Goal: Information Seeking & Learning: Learn about a topic

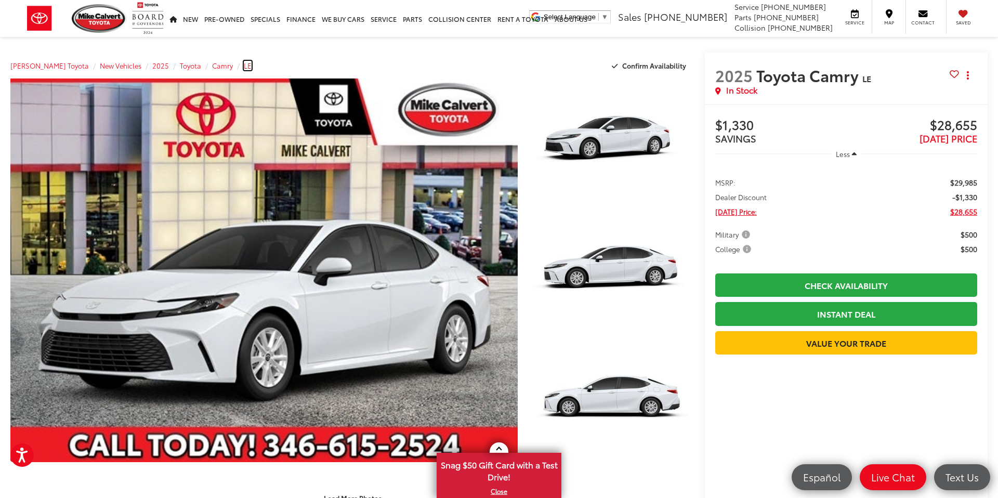
click at [244, 67] on span "LE" at bounding box center [248, 65] width 8 height 9
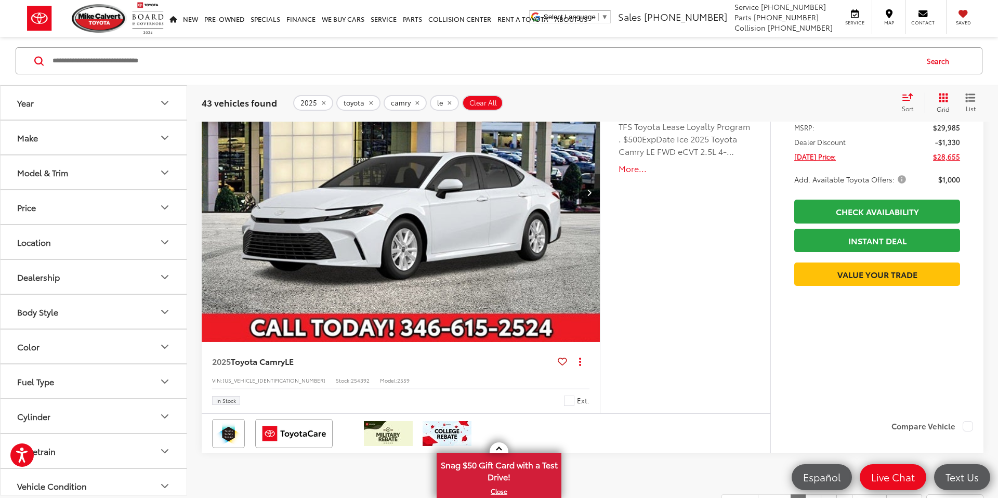
scroll to position [4832, 0]
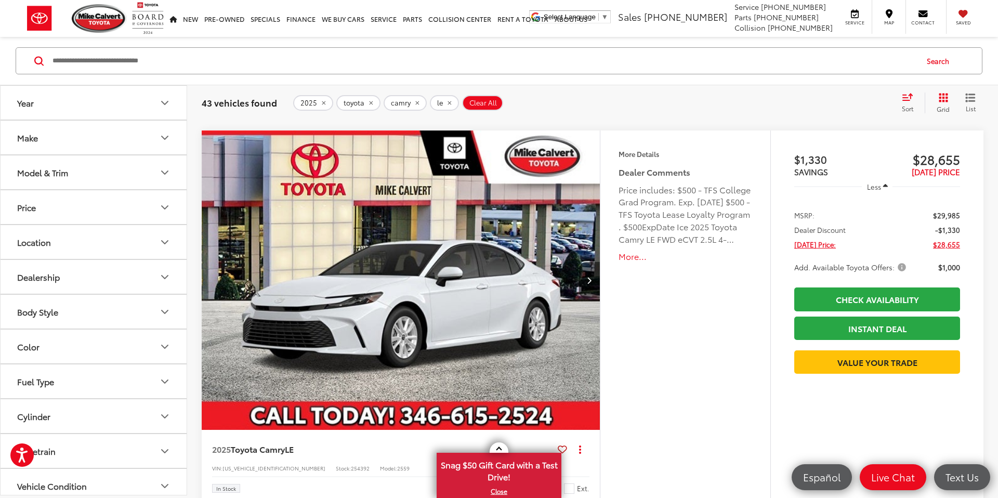
click at [428, 290] on img "2025 Toyota Camry LE 0" at bounding box center [401, 280] width 400 height 300
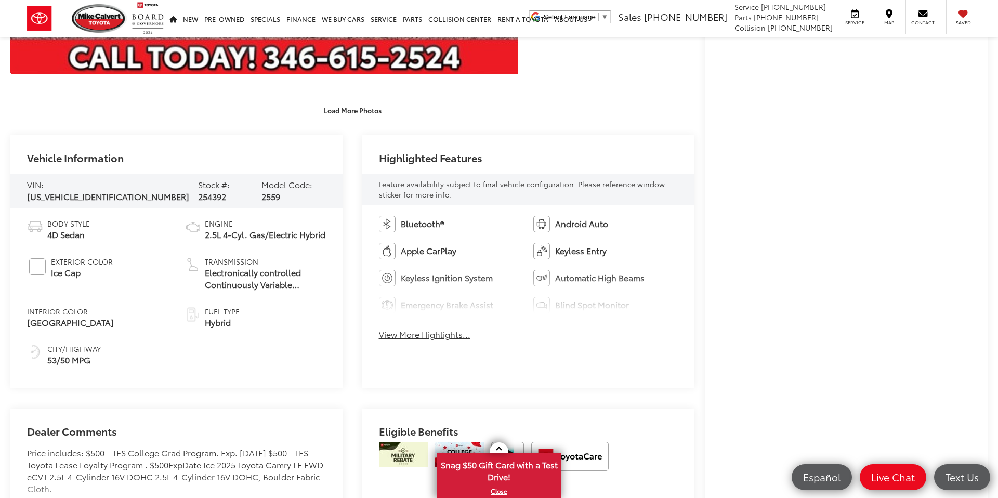
scroll to position [395, 0]
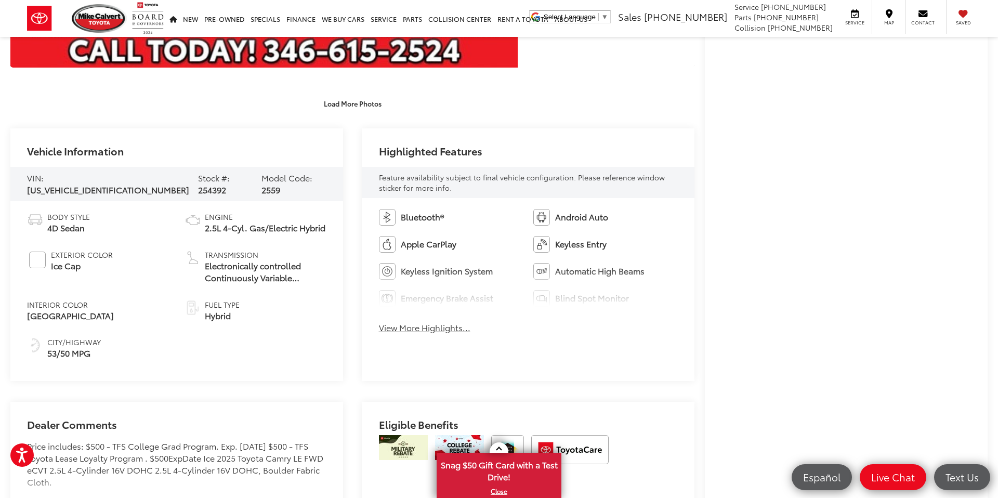
click at [415, 331] on button "View More Highlights..." at bounding box center [424, 328] width 91 height 12
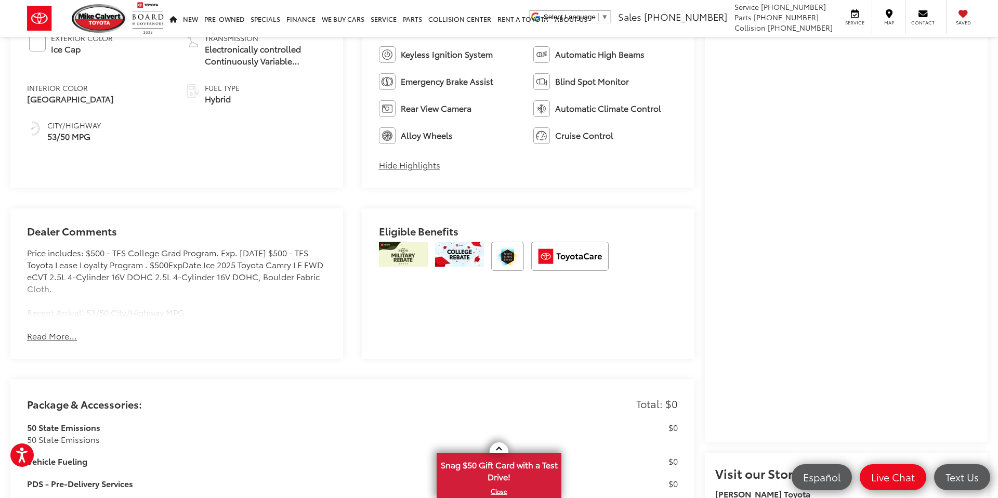
scroll to position [613, 0]
click at [59, 335] on button "Read More..." at bounding box center [52, 335] width 50 height 12
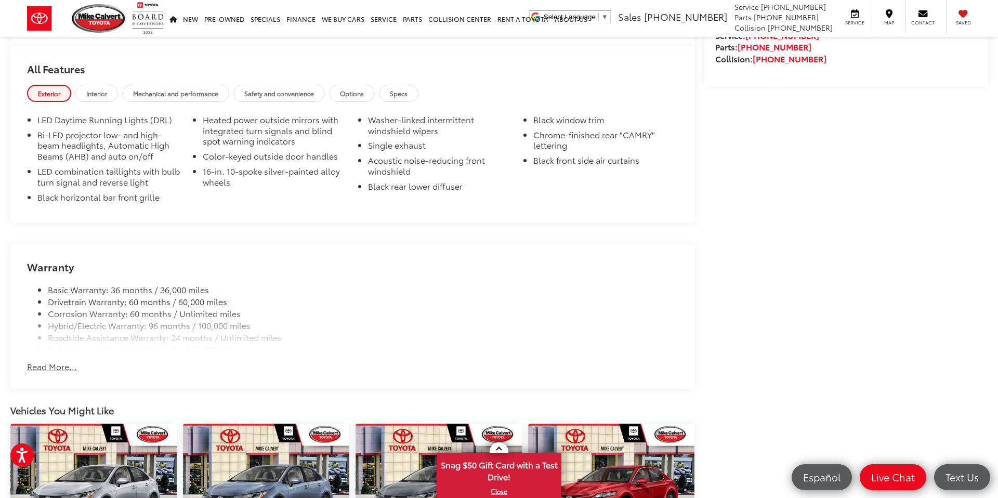
scroll to position [1142, 0]
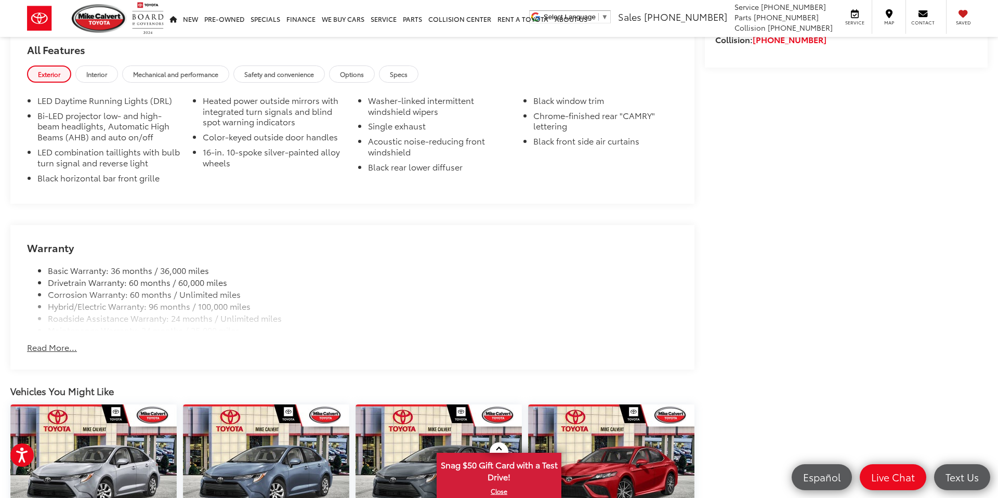
click at [60, 350] on button "Read More..." at bounding box center [52, 348] width 50 height 12
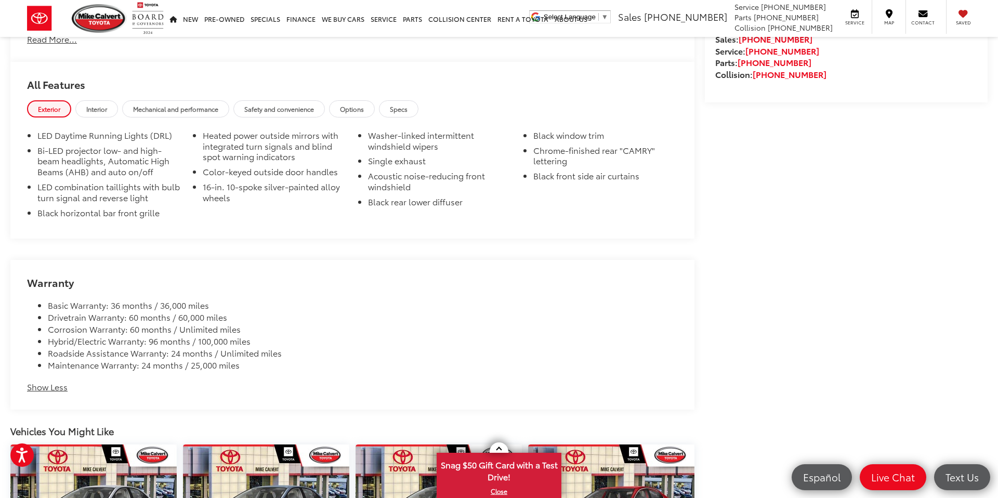
scroll to position [1060, 0]
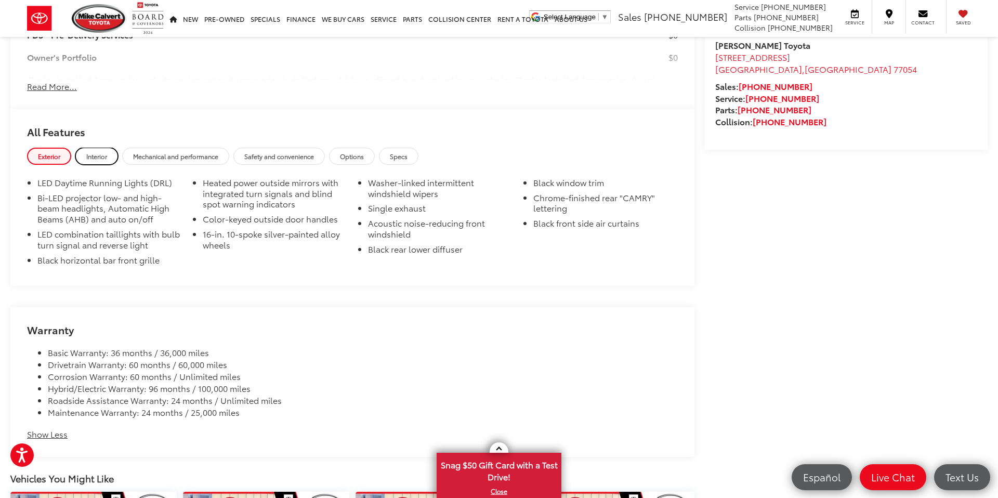
click at [101, 159] on span "Interior" at bounding box center [96, 156] width 21 height 9
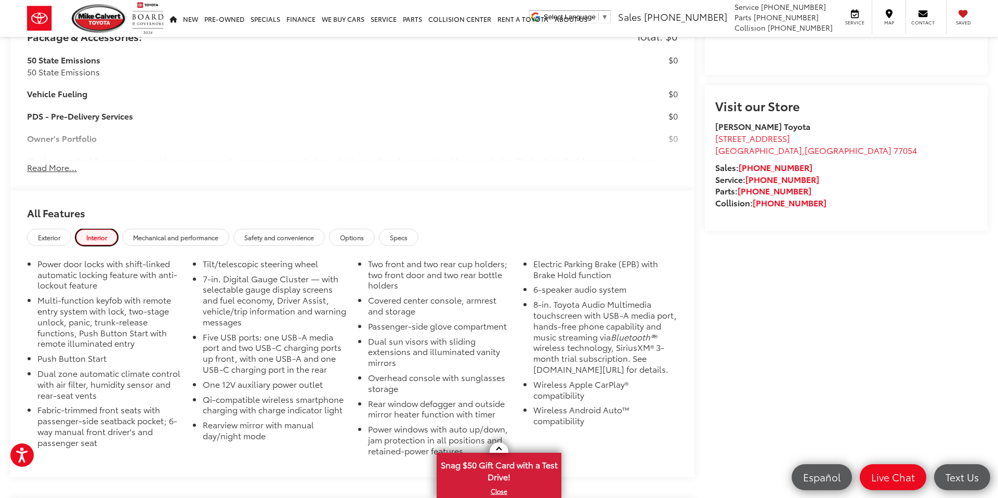
scroll to position [959, 0]
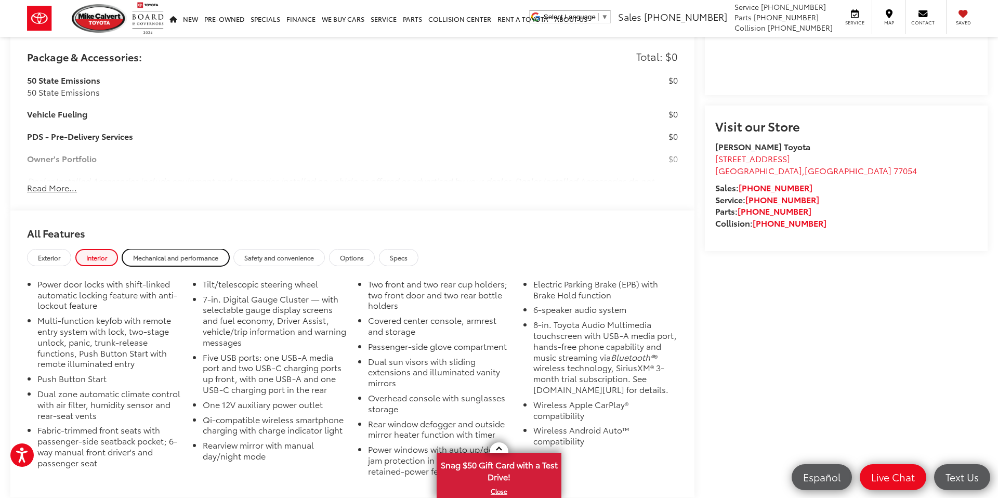
click at [186, 261] on span "Mechanical and performance" at bounding box center [175, 257] width 85 height 9
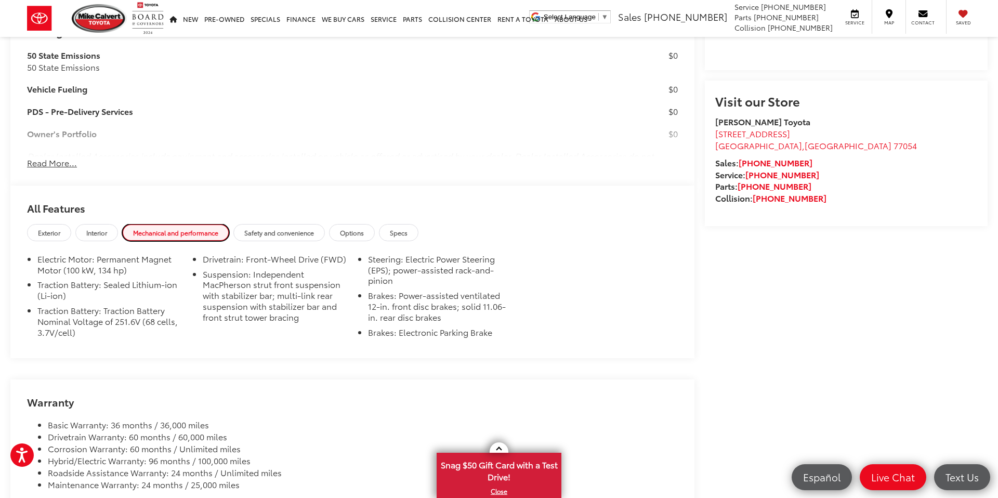
scroll to position [982, 0]
click at [277, 235] on span "Safety and convenience" at bounding box center [279, 234] width 70 height 9
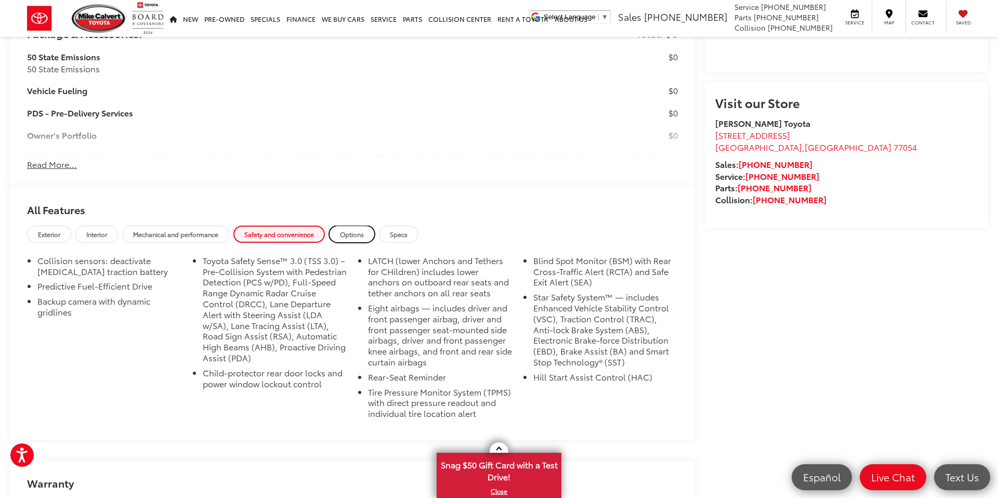
click at [351, 239] on link "Options" at bounding box center [352, 234] width 46 height 17
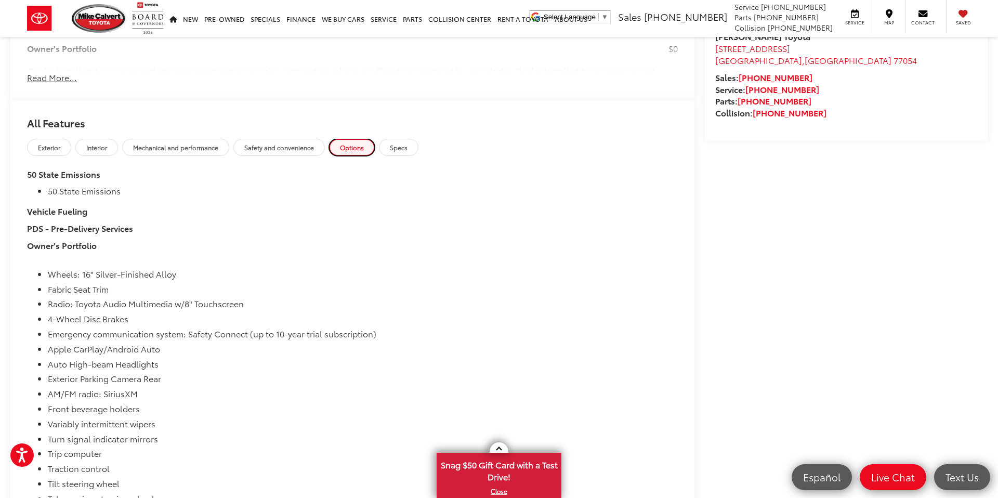
scroll to position [1006, 0]
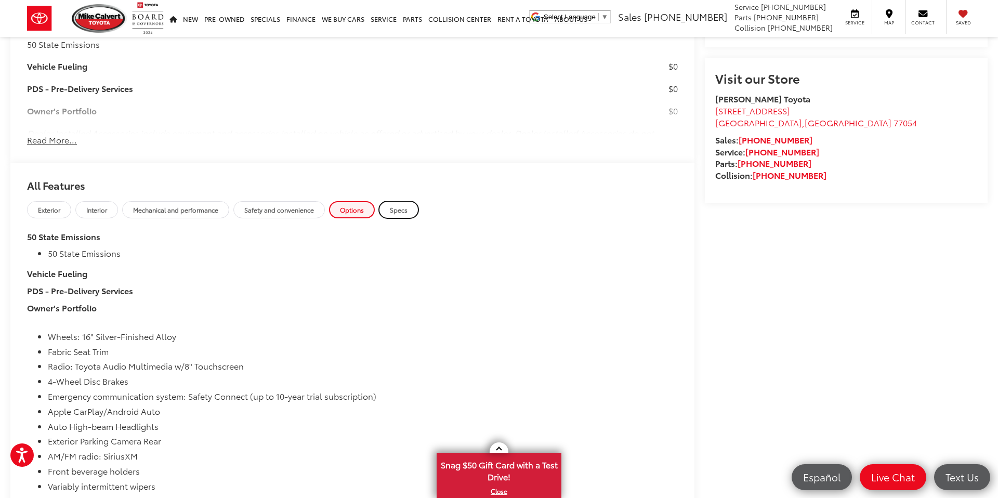
click at [397, 212] on span "Specs" at bounding box center [399, 209] width 18 height 9
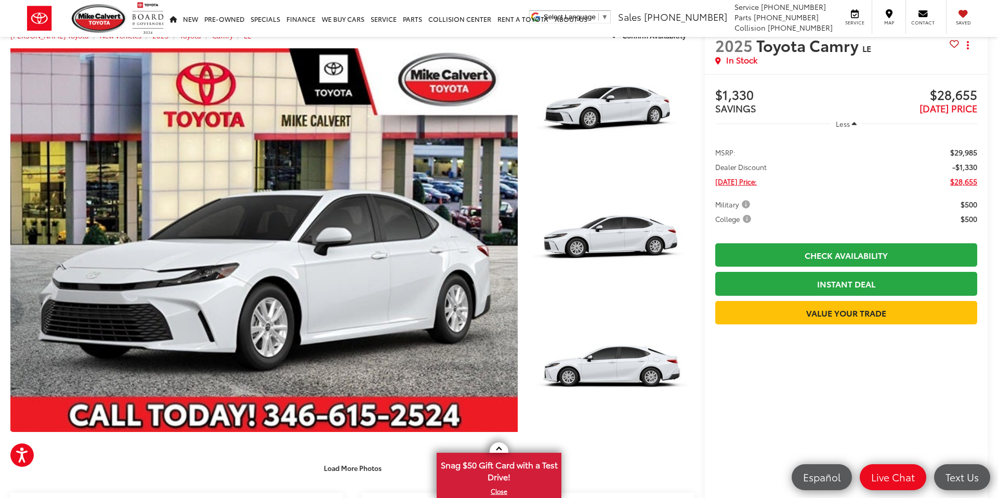
scroll to position [0, 0]
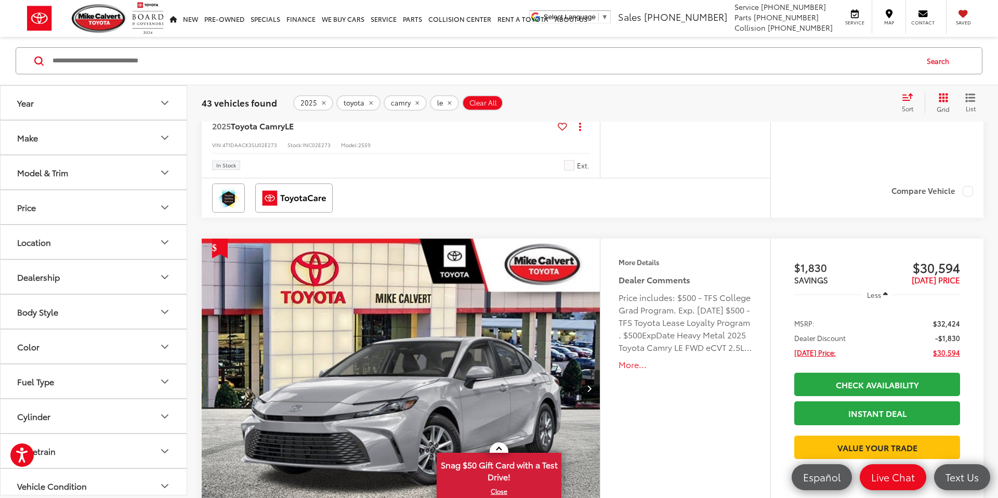
scroll to position [42, 0]
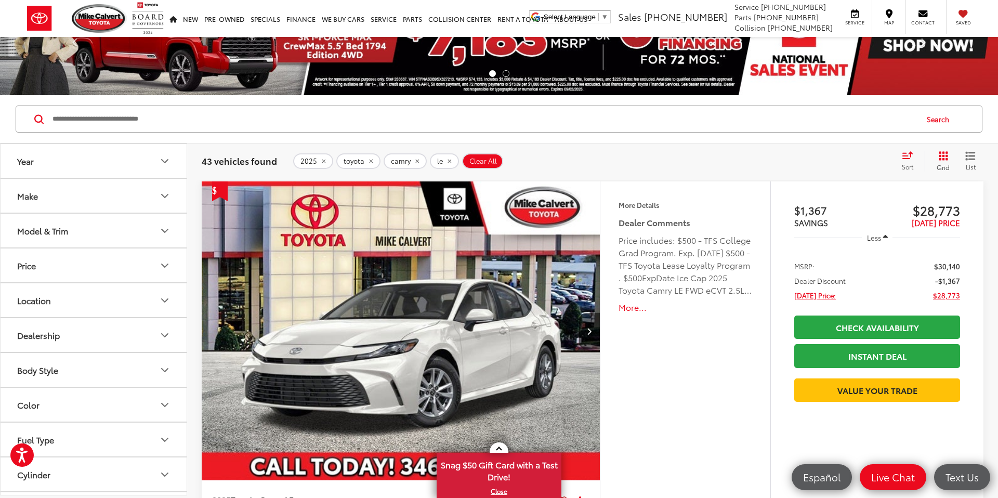
click at [398, 334] on img "2025 Toyota Camry LE 0" at bounding box center [401, 331] width 400 height 300
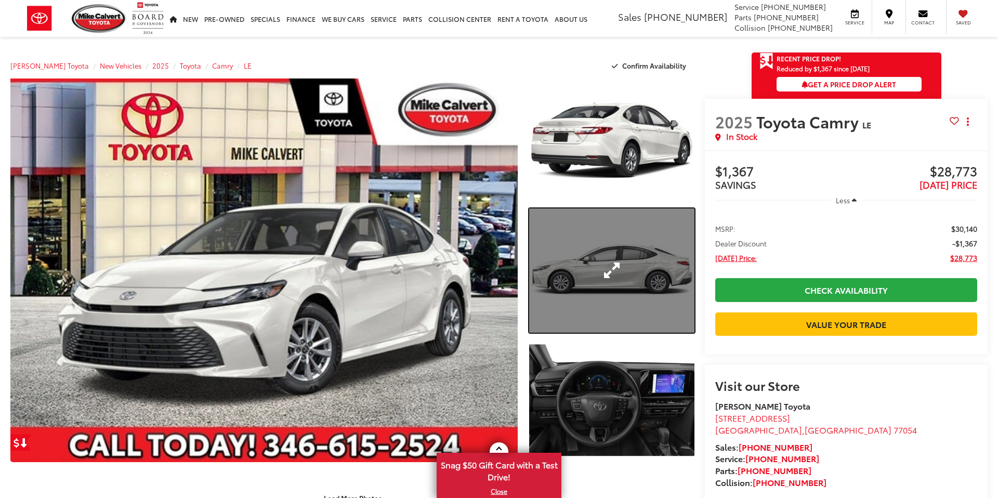
click at [612, 265] on link "Expand Photo 2" at bounding box center [611, 270] width 165 height 124
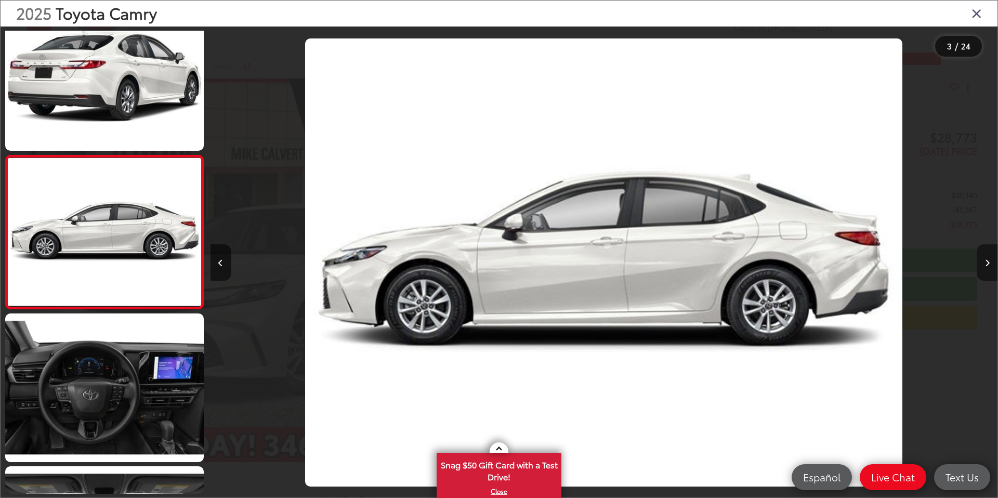
click at [984, 261] on button "Next image" at bounding box center [987, 262] width 21 height 36
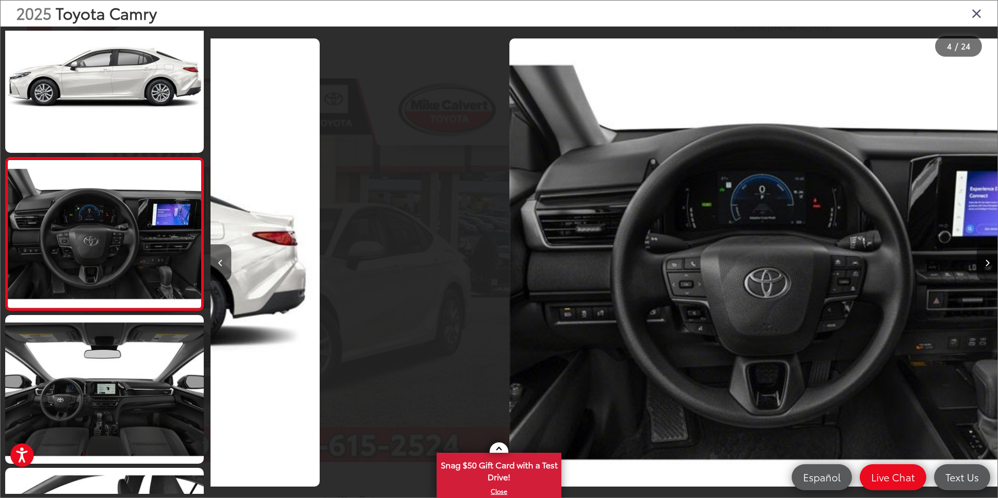
scroll to position [335, 0]
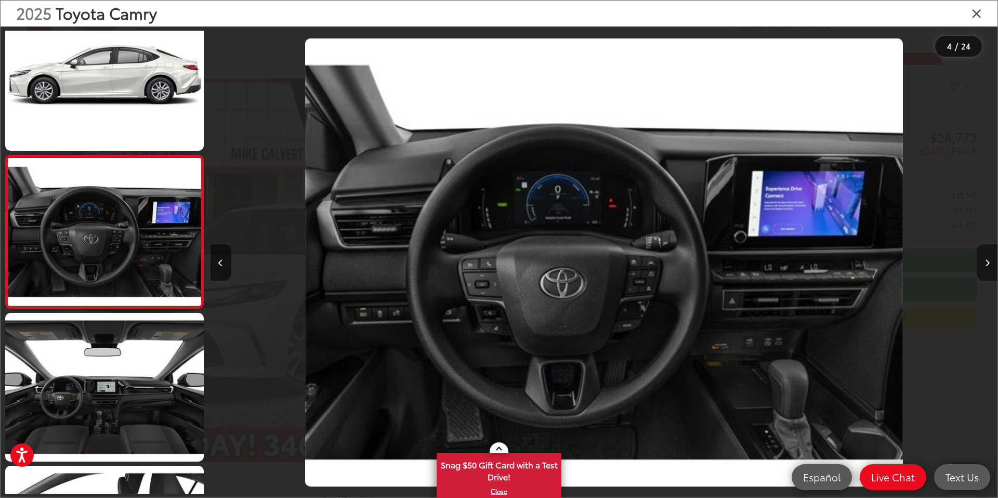
click at [984, 261] on button "Next image" at bounding box center [987, 262] width 21 height 36
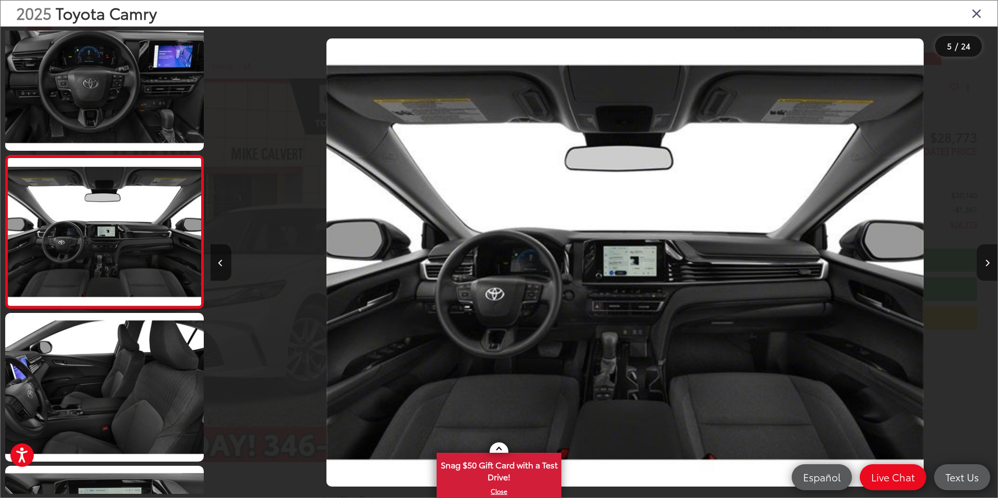
scroll to position [0, 3149]
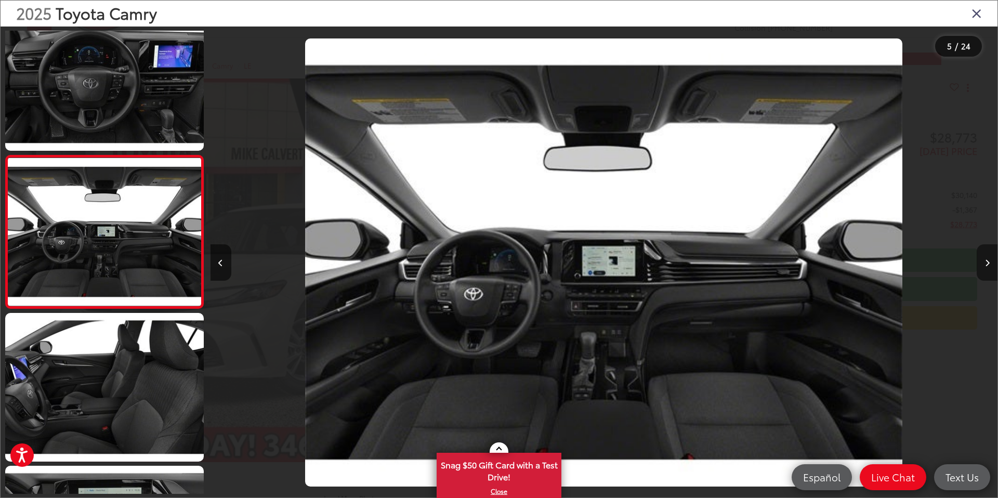
click at [984, 261] on button "Next image" at bounding box center [987, 262] width 21 height 36
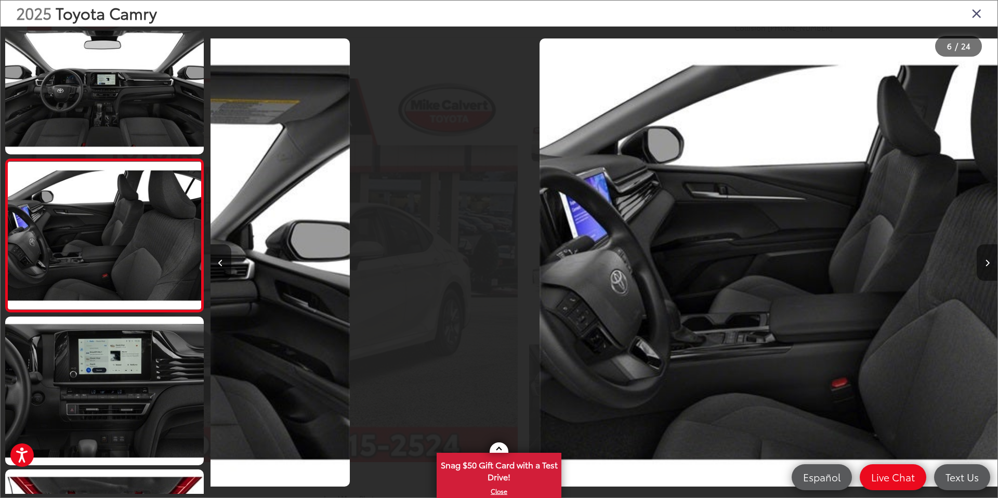
scroll to position [641, 0]
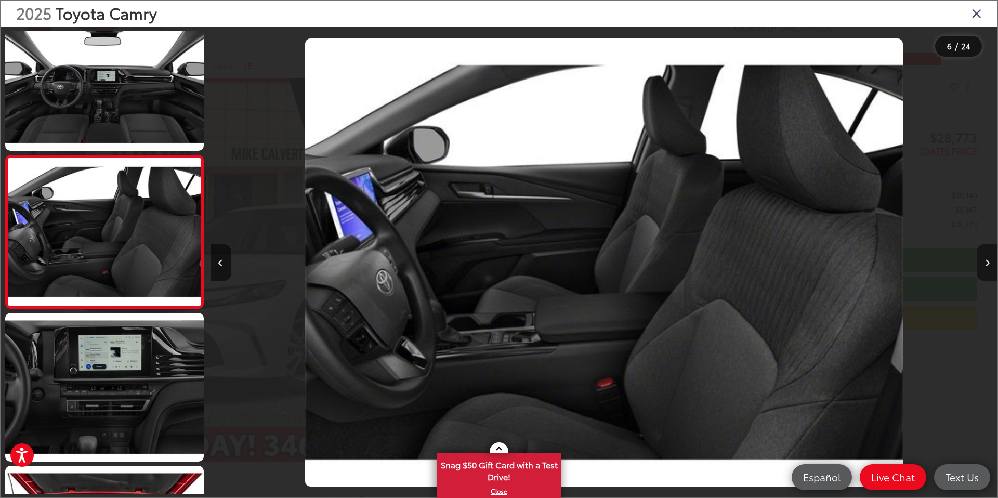
click at [984, 261] on button "Next image" at bounding box center [987, 262] width 21 height 36
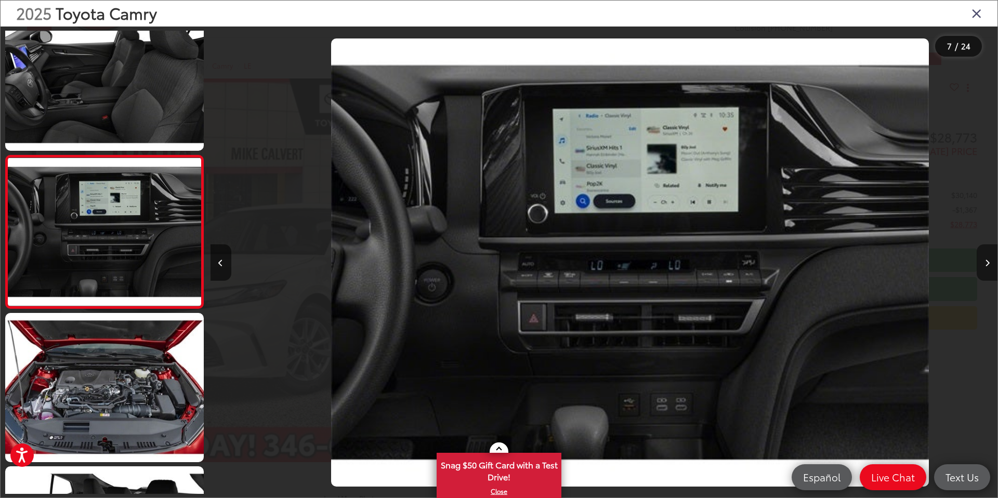
scroll to position [0, 4723]
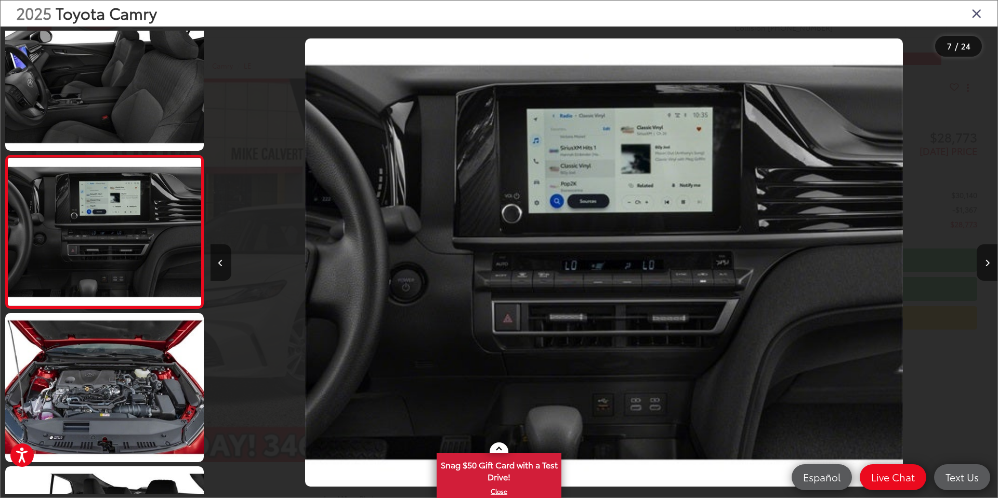
click at [976, 14] on icon "Close gallery" at bounding box center [977, 13] width 10 height 14
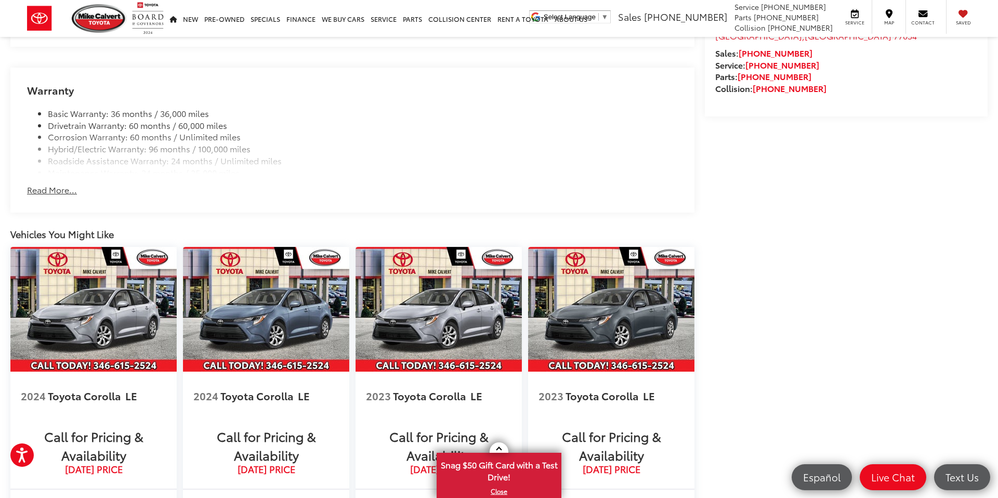
scroll to position [1071, 0]
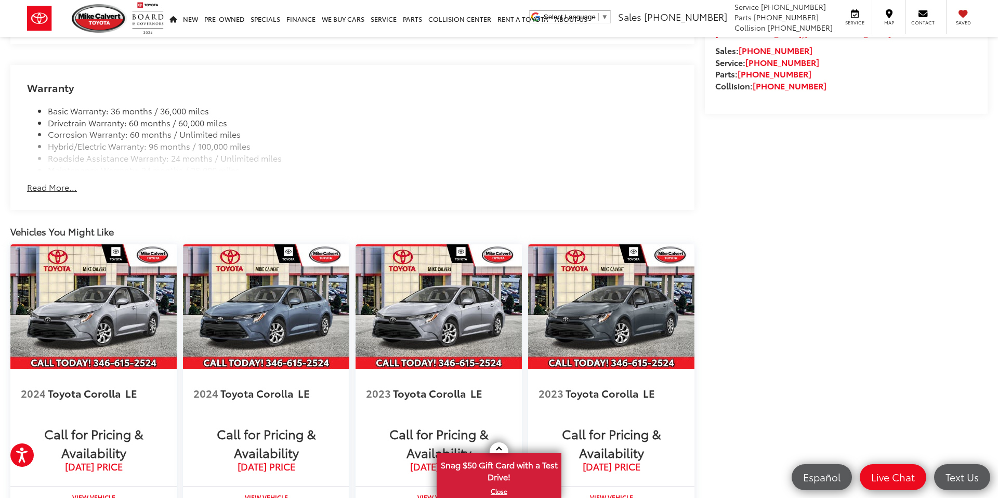
click at [68, 188] on button "Read More..." at bounding box center [52, 187] width 50 height 12
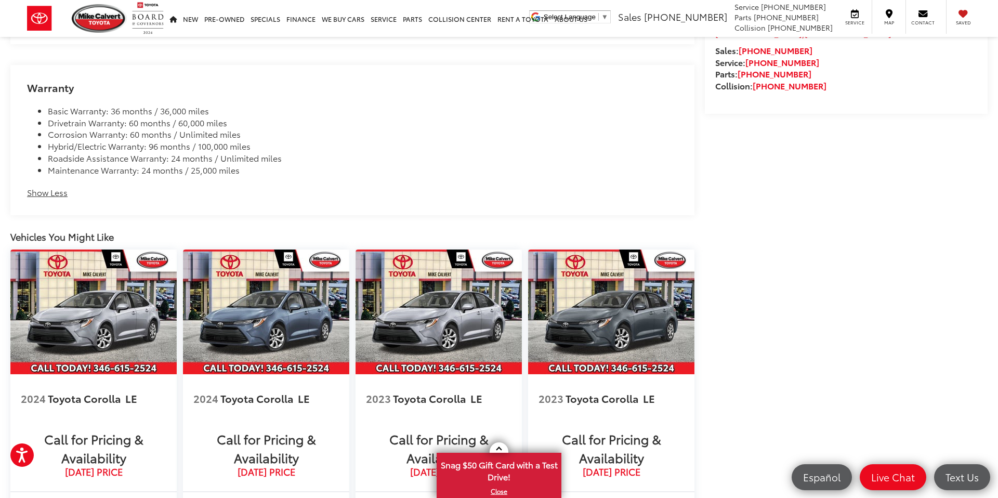
scroll to position [1318, 0]
